Goal: Information Seeking & Learning: Learn about a topic

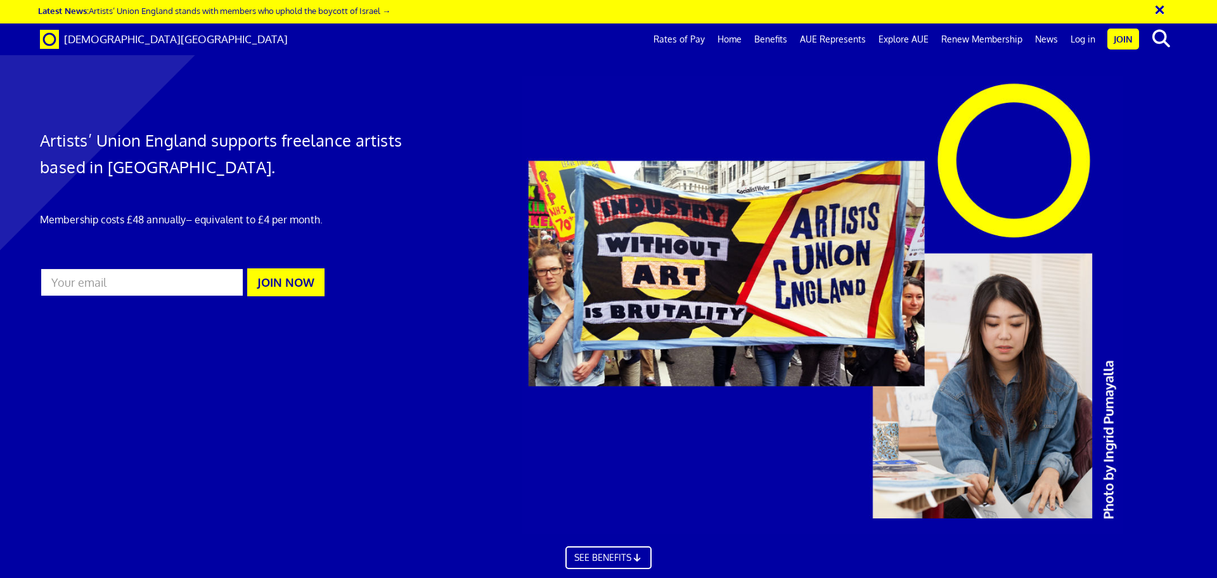
scroll to position [0, 20]
drag, startPoint x: 127, startPoint y: 216, endPoint x: 143, endPoint y: 221, distance: 15.9
click at [143, 221] on p "Membership costs £48 annually – equivalent to £4 per month." at bounding box center [223, 219] width 367 height 15
drag, startPoint x: 127, startPoint y: 219, endPoint x: 185, endPoint y: 221, distance: 58.4
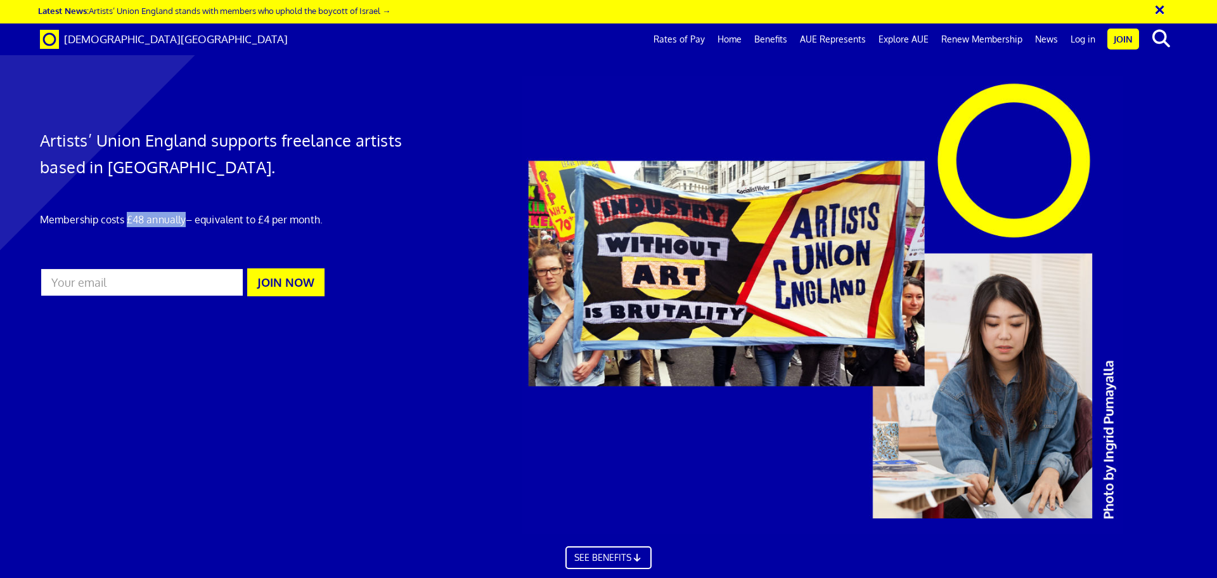
click at [185, 221] on p "Membership costs £48 annually – equivalent to £4 per month." at bounding box center [223, 219] width 367 height 15
click at [696, 38] on link "Rates of Pay" at bounding box center [679, 39] width 64 height 32
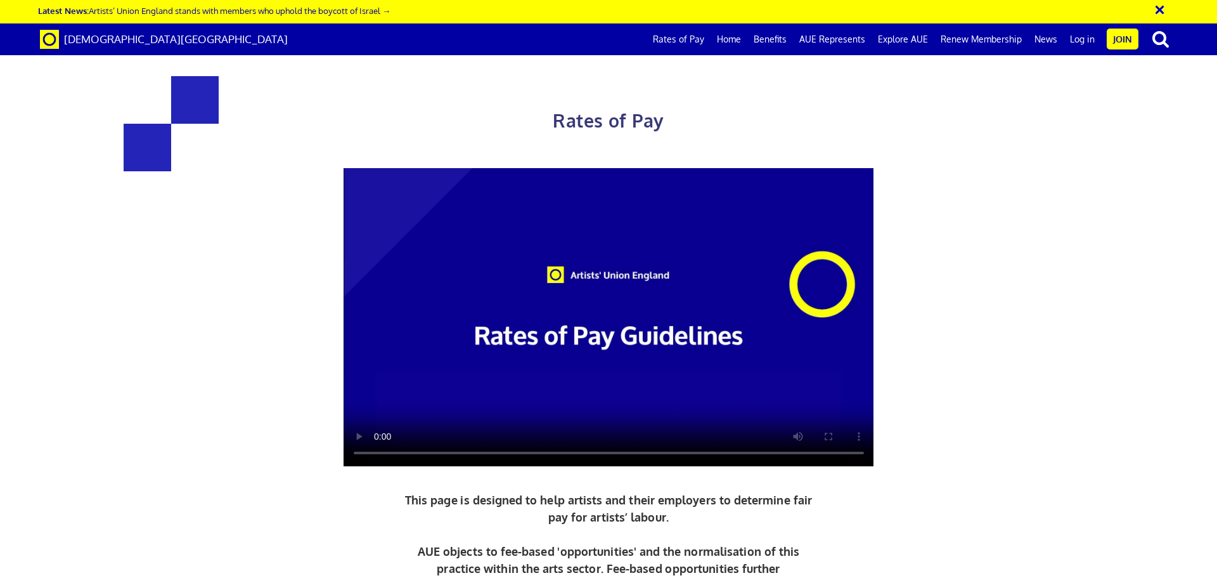
scroll to position [582, 0]
